Goal: Task Accomplishment & Management: Use online tool/utility

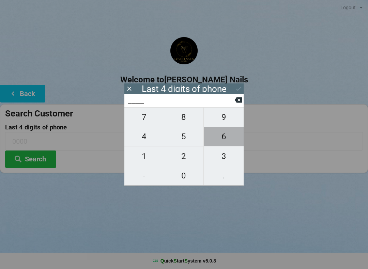
click at [226, 140] on span "6" at bounding box center [224, 137] width 40 height 14
type input "6___"
click at [223, 119] on span "9" at bounding box center [224, 117] width 40 height 14
type input "69__"
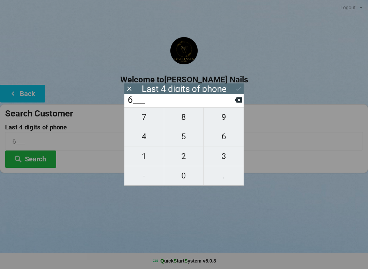
type input "69__"
click at [181, 120] on span "8" at bounding box center [184, 117] width 40 height 14
type input "698_"
click at [226, 117] on span "9" at bounding box center [224, 117] width 40 height 14
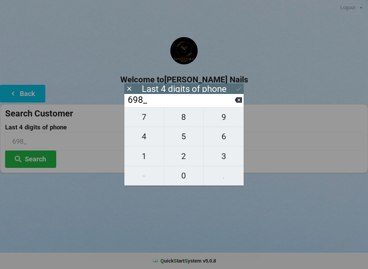
type input "6989"
click at [238, 87] on icon at bounding box center [238, 88] width 7 height 7
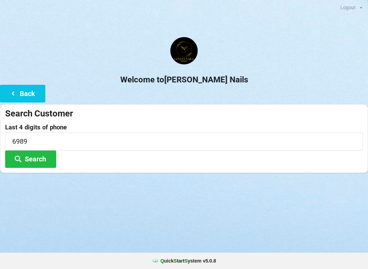
click at [33, 156] on button "Search" at bounding box center [30, 159] width 51 height 17
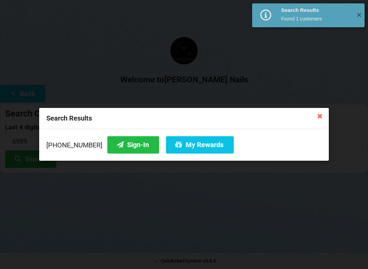
click at [202, 145] on button "My Rewards" at bounding box center [200, 144] width 68 height 17
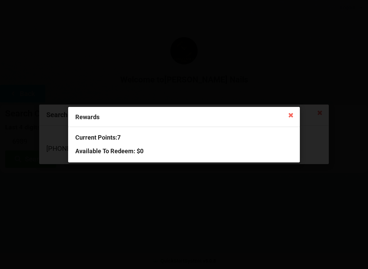
click at [286, 119] on icon at bounding box center [291, 114] width 11 height 11
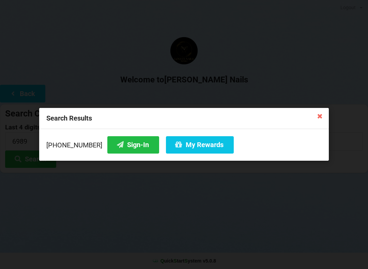
click at [321, 119] on icon at bounding box center [320, 116] width 11 height 11
